Goal: Find specific page/section: Find specific page/section

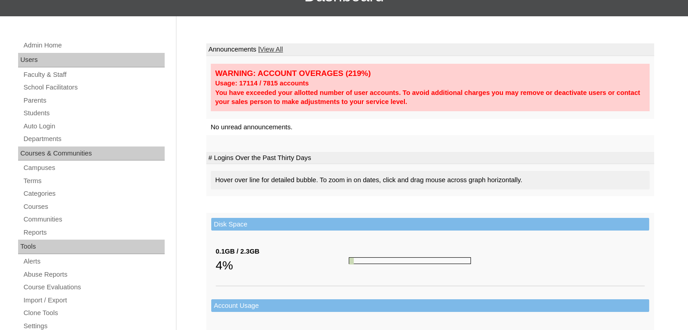
scroll to position [90, 0]
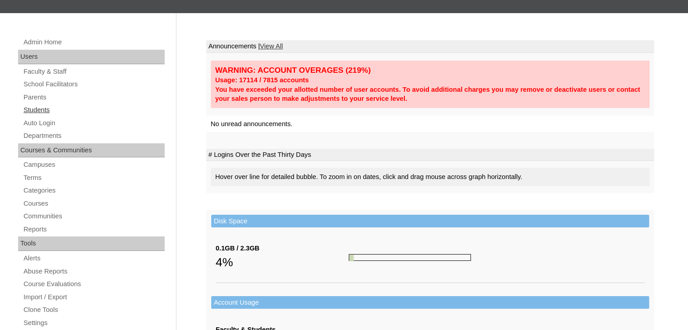
click at [45, 108] on link "Students" at bounding box center [94, 109] width 142 height 11
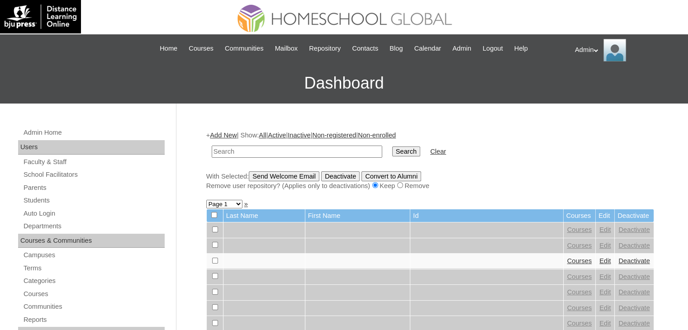
click at [229, 148] on input "text" at bounding box center [297, 152] width 170 height 12
type input "chryztal"
click at [392, 154] on input "Search" at bounding box center [406, 151] width 28 height 10
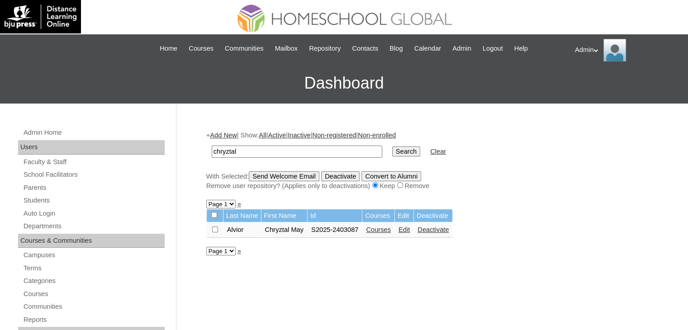
click at [385, 229] on link "Courses" at bounding box center [378, 229] width 25 height 7
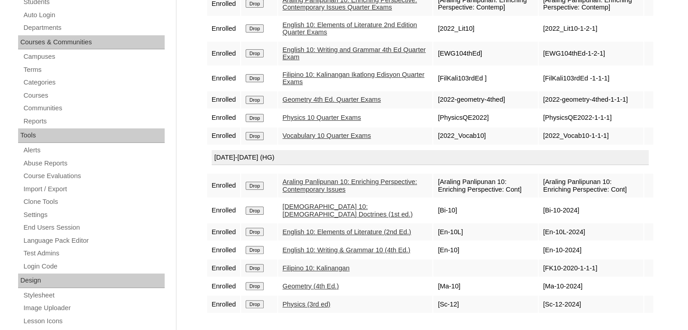
scroll to position [226, 0]
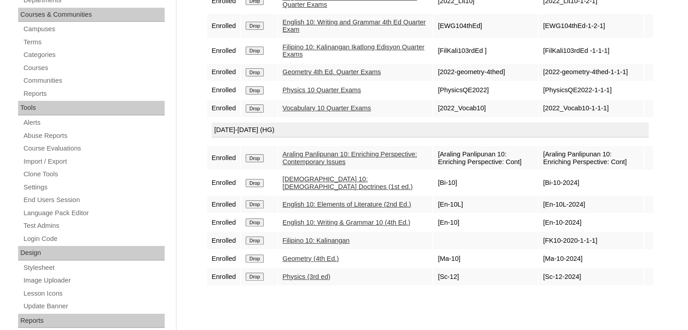
click at [319, 160] on link "Araling Panlipunan 10: Enriching Perspective: Contemporary Issues" at bounding box center [350, 158] width 134 height 15
